Goal: Information Seeking & Learning: Learn about a topic

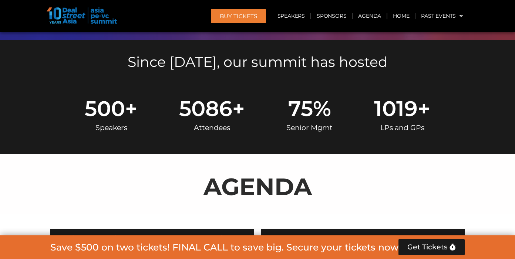
scroll to position [263, 0]
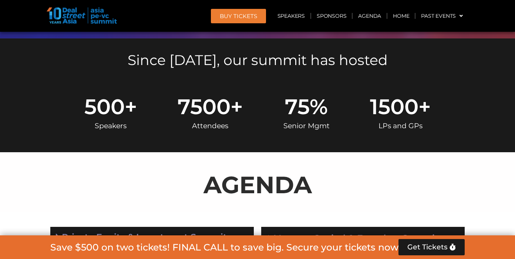
click at [218, 67] on h5 "Since [DATE], our summit has hosted" at bounding box center [257, 60] width 414 height 14
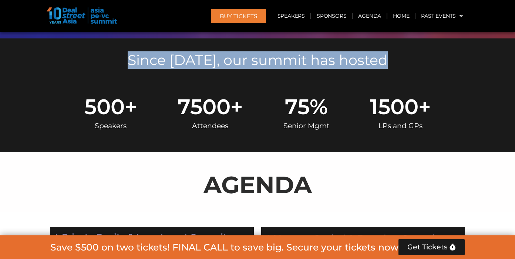
click at [218, 67] on h5 "Since [DATE], our summit has hosted" at bounding box center [257, 60] width 414 height 14
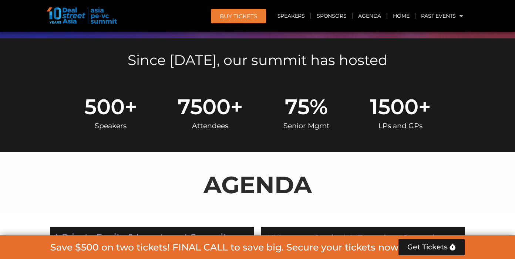
click at [226, 79] on div "500 + Speakers 7500 + Attendees 75 % Senior Mgmt 1500 + LPs and GPs" at bounding box center [258, 116] width 422 height 74
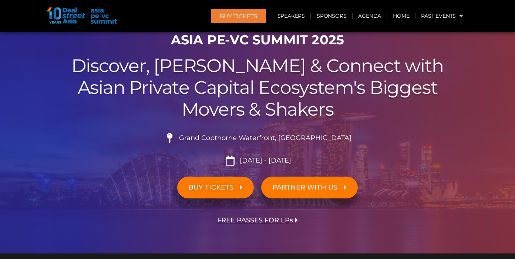
scroll to position [78, 0]
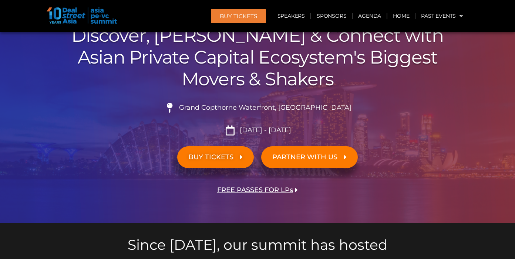
click at [231, 96] on div "ASIA PE-VC Summit 2025 Discover, Learn & Connect with Asian Private Capital Eco…" at bounding box center [258, 110] width 422 height 225
click at [234, 103] on li "Grand Copthorne Waterfront, [GEOGRAPHIC_DATA]​" at bounding box center [257, 111] width 414 height 16
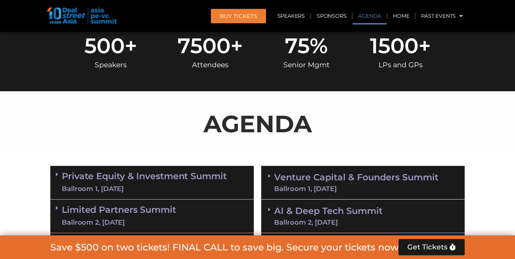
scroll to position [326, 0]
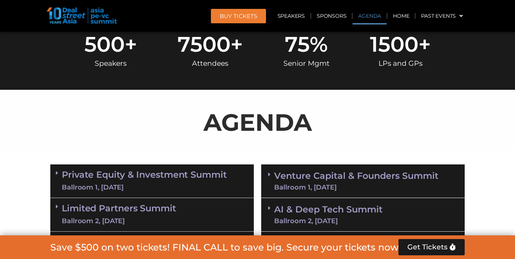
click at [229, 121] on p "AGENDA" at bounding box center [257, 123] width 414 height 36
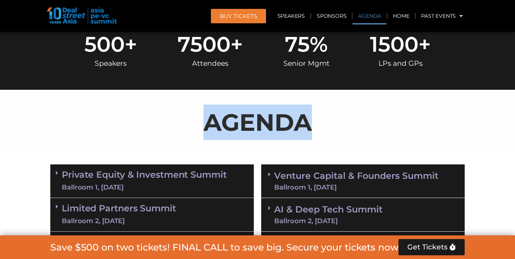
click at [229, 121] on p "AGENDA" at bounding box center [257, 123] width 414 height 36
drag, startPoint x: 229, startPoint y: 121, endPoint x: 245, endPoint y: 127, distance: 17.7
click at [234, 122] on p "AGENDA" at bounding box center [257, 123] width 414 height 36
click at [246, 127] on p "AGENDA" at bounding box center [257, 123] width 414 height 36
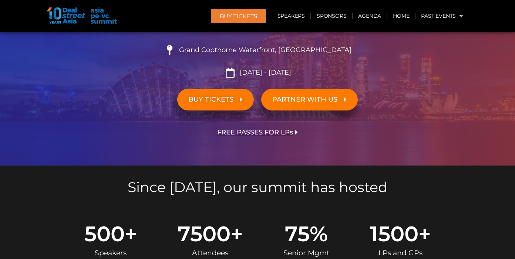
scroll to position [0, 0]
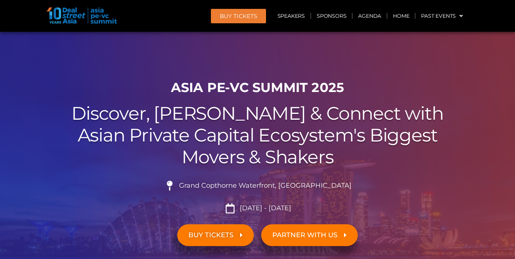
click at [57, 17] on img at bounding box center [82, 15] width 70 height 16
click at [71, 8] on img at bounding box center [82, 15] width 70 height 16
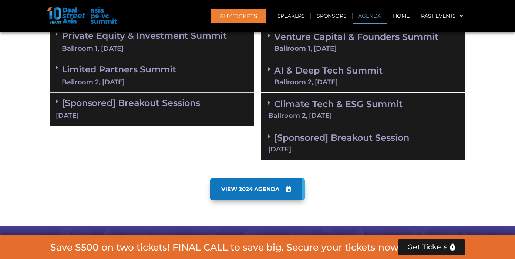
scroll to position [464, 0]
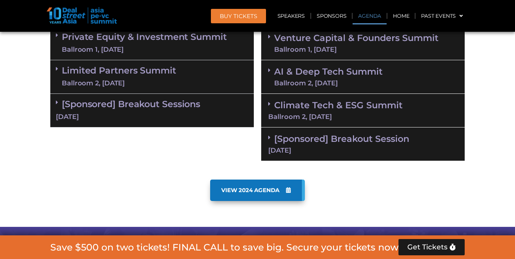
click at [231, 78] on div "Limited Partners Summit Ballroom 2, 10 Sept" at bounding box center [152, 77] width 204 height 34
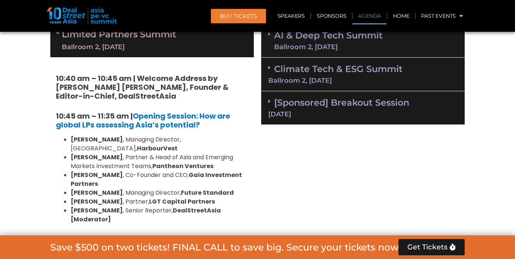
scroll to position [506, 0]
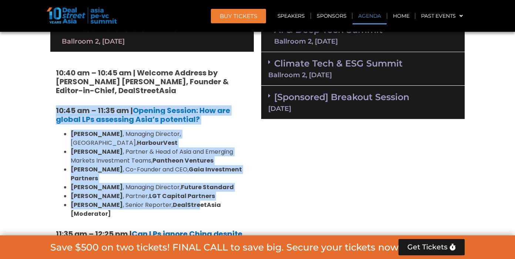
drag, startPoint x: 184, startPoint y: 98, endPoint x: 187, endPoint y: 195, distance: 96.3
click at [187, 201] on strong "DealStreetAsia [Moderator]" at bounding box center [146, 209] width 150 height 17
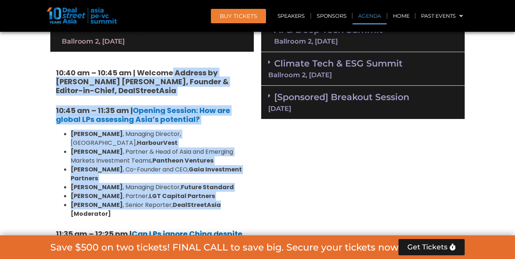
drag, startPoint x: 187, startPoint y: 195, endPoint x: 173, endPoint y: 72, distance: 123.6
click at [165, 83] on strong "10:40 am – 10:45 am | Welcome Address by [PERSON_NAME] [PERSON_NAME], Founder &…" at bounding box center [142, 82] width 173 height 28
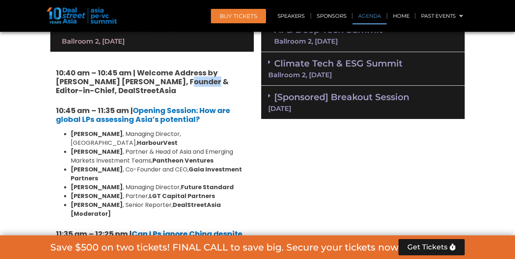
click at [165, 83] on strong "10:40 am – 10:45 am | Welcome Address by [PERSON_NAME] [PERSON_NAME], Founder &…" at bounding box center [142, 82] width 173 height 28
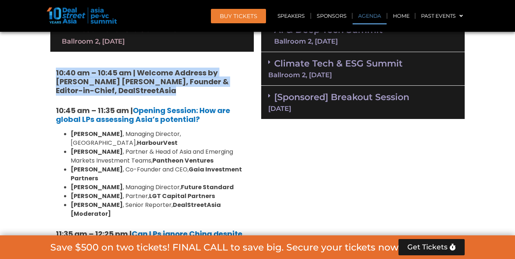
click at [165, 83] on strong "10:40 am – 10:45 am | Welcome Address by [PERSON_NAME] [PERSON_NAME], Founder &…" at bounding box center [142, 82] width 173 height 28
click at [182, 83] on strong "10:40 am – 10:45 am | Welcome Address by [PERSON_NAME] [PERSON_NAME], Founder &…" at bounding box center [142, 82] width 173 height 28
